Goal: Download file/media

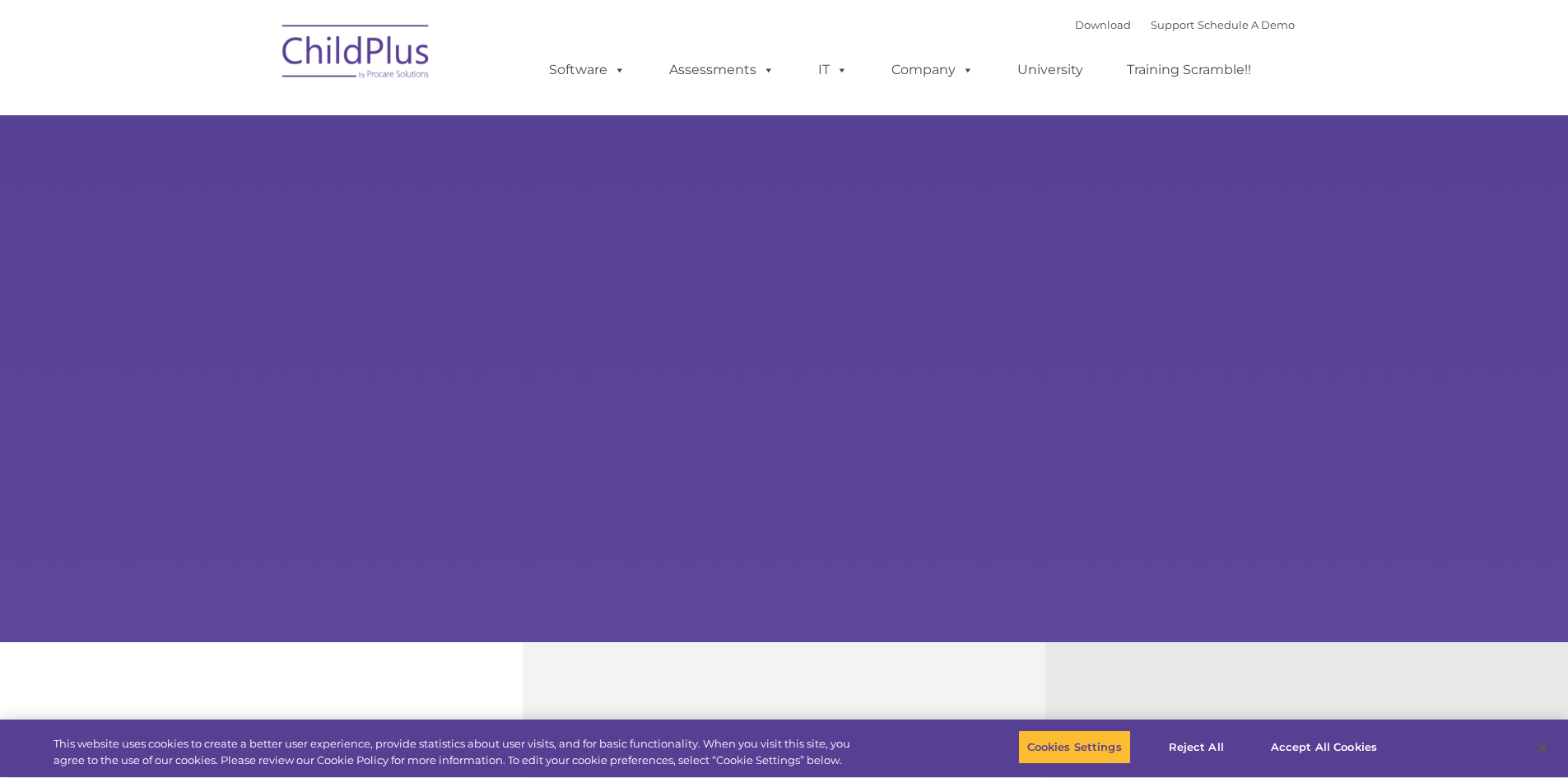
type input ""
select select "MEDIUM"
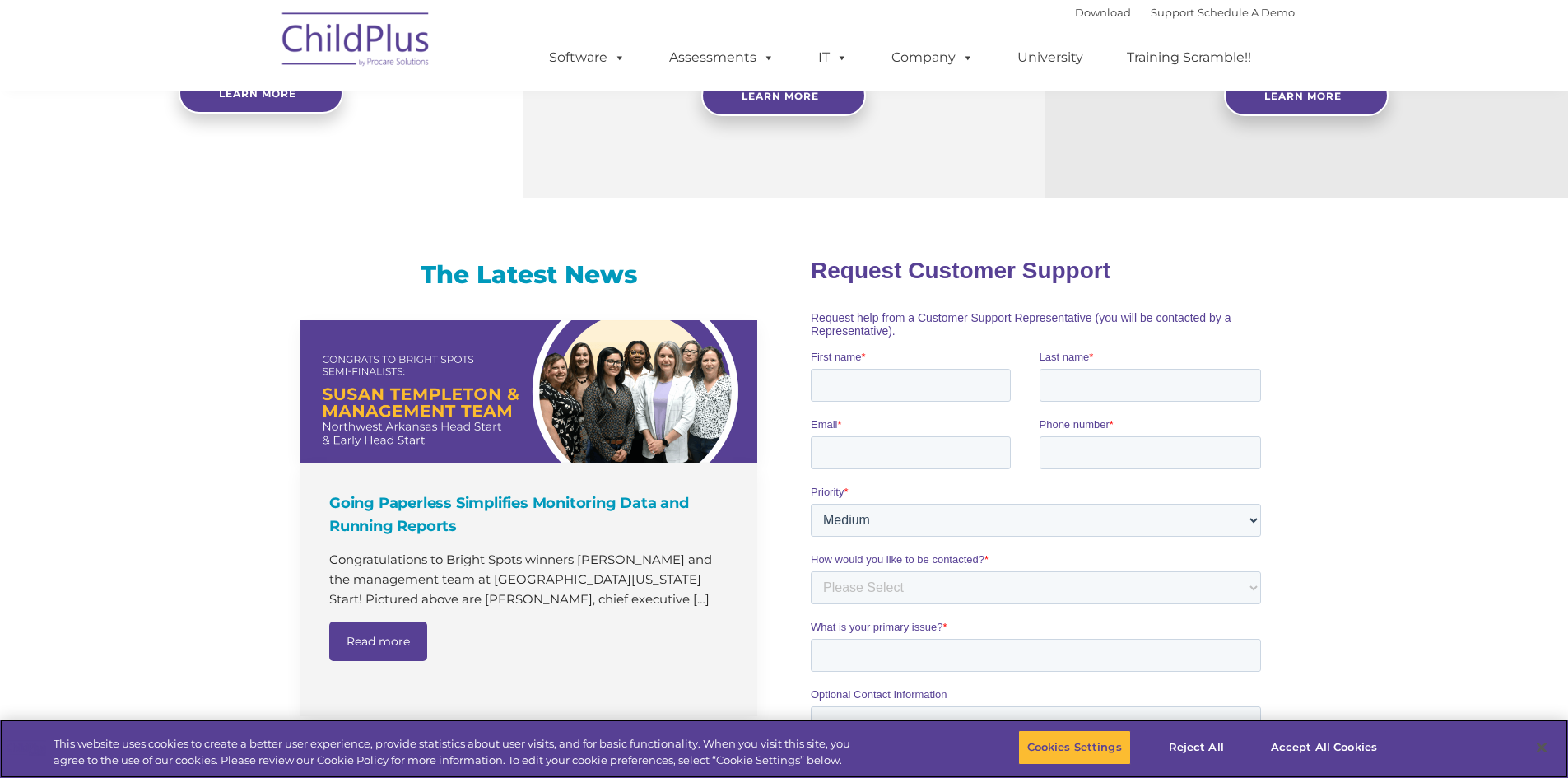
scroll to position [584, 0]
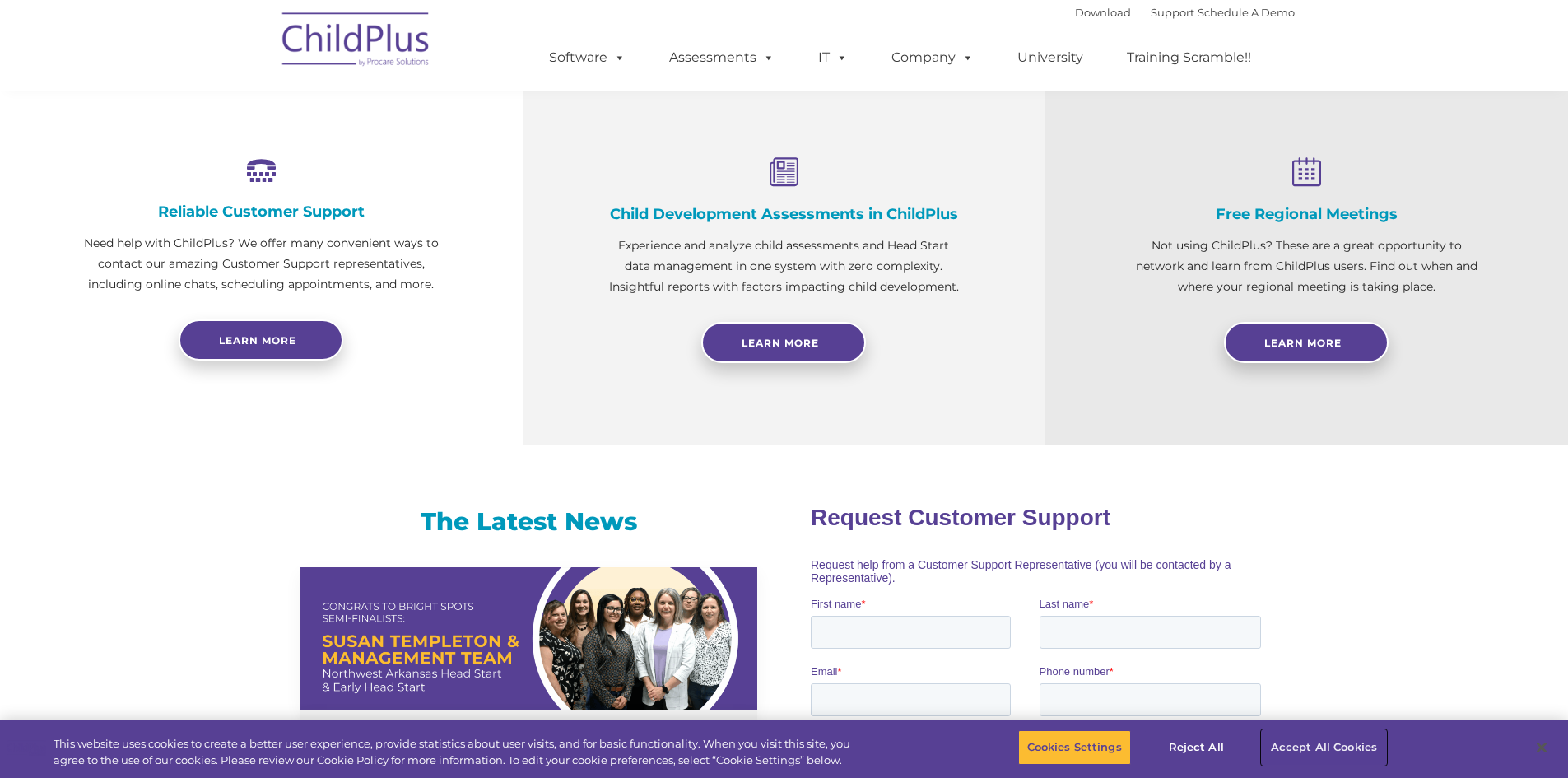
click at [1323, 753] on button "Accept All Cookies" at bounding box center [1324, 747] width 125 height 35
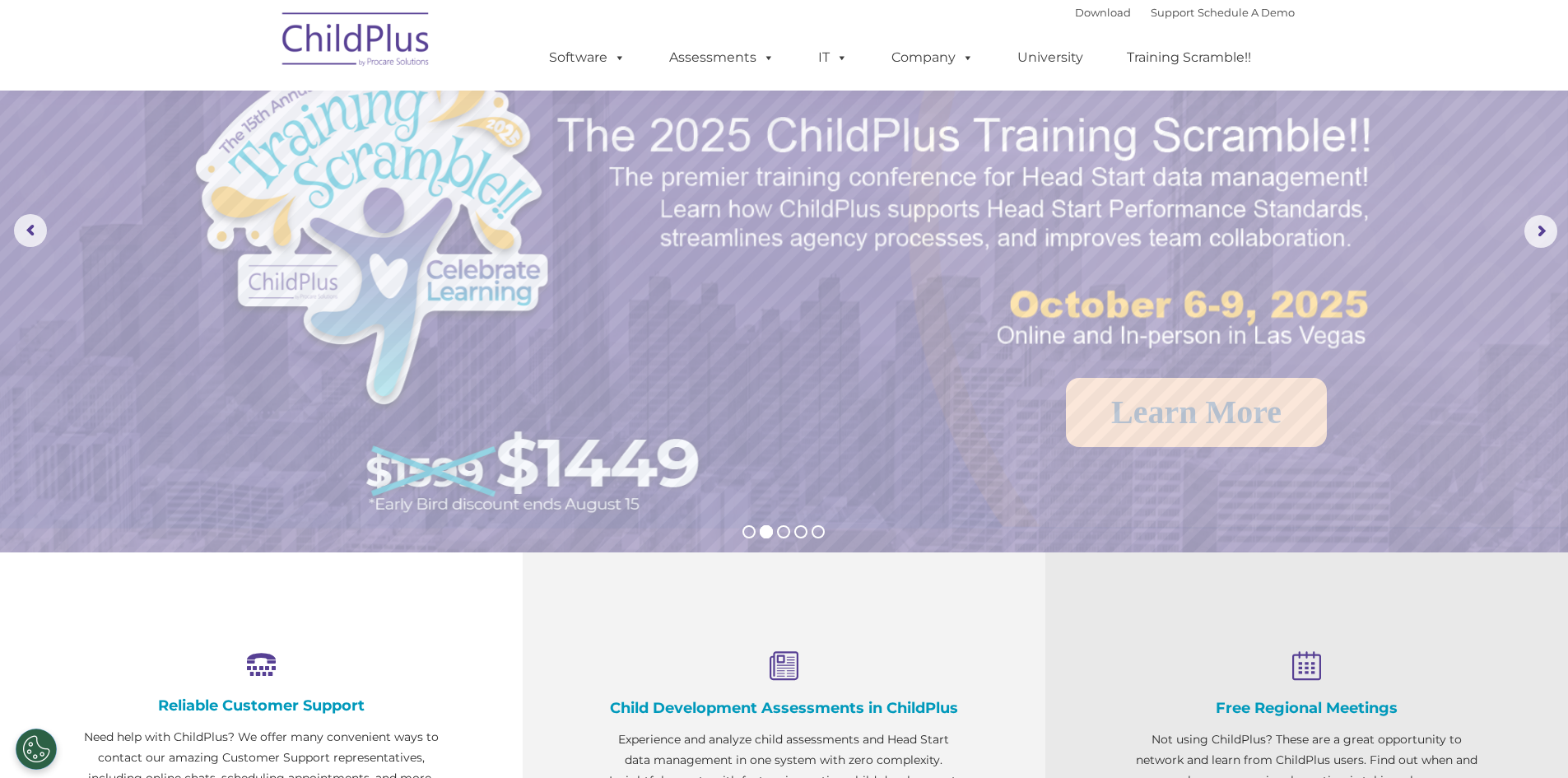
scroll to position [0, 0]
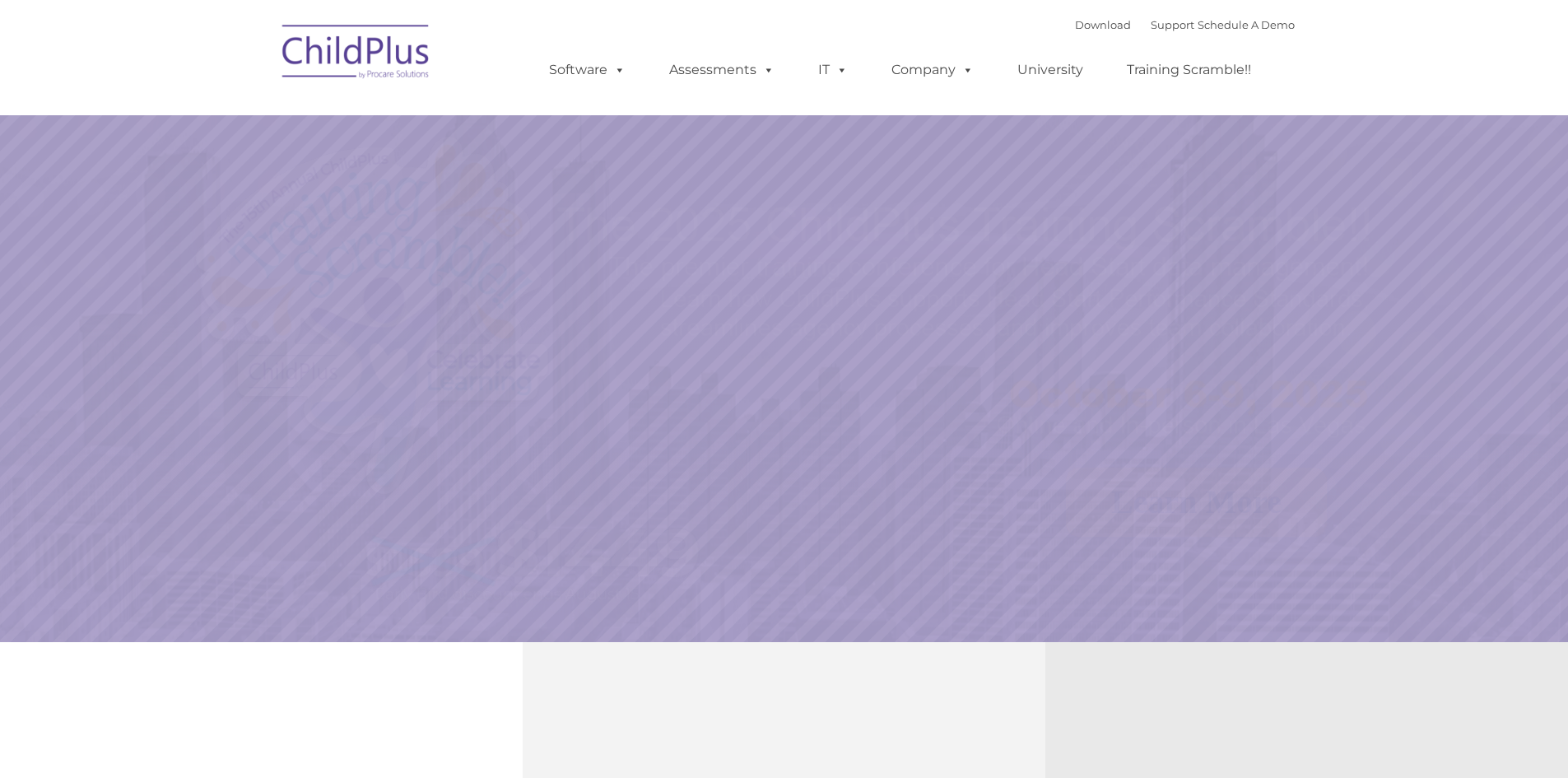
select select "MEDIUM"
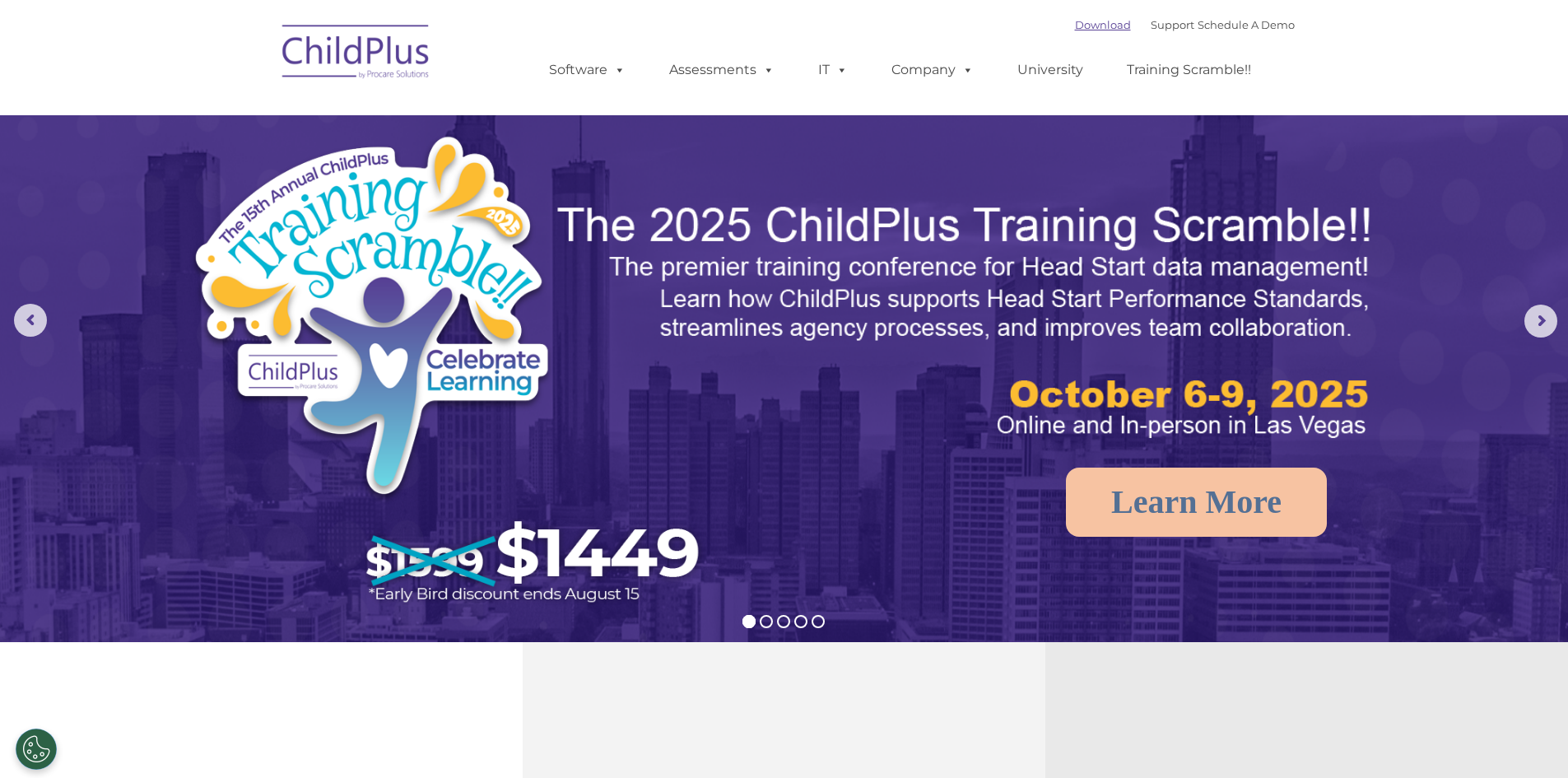
click at [1097, 24] on link "Download" at bounding box center [1103, 24] width 56 height 13
